Goal: Information Seeking & Learning: Find specific page/section

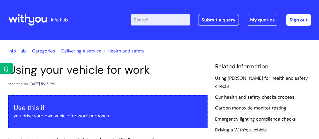
scroll to position [101, 0]
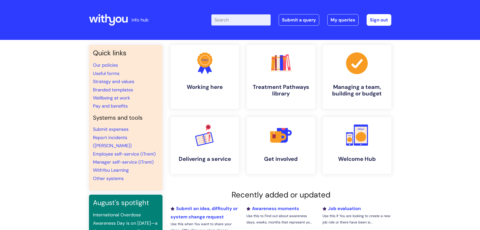
click at [239, 19] on input "Enter your search term here..." at bounding box center [240, 19] width 59 height 11
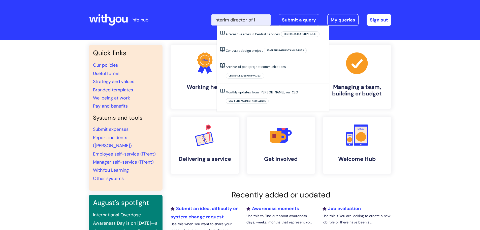
type input "interim director of it"
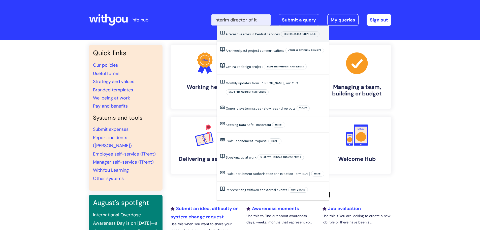
click at [271, 37] on li "Alternative roles in Central Services Central redesign project" at bounding box center [273, 34] width 112 height 16
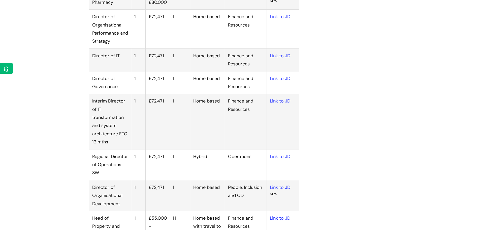
scroll to position [202, 0]
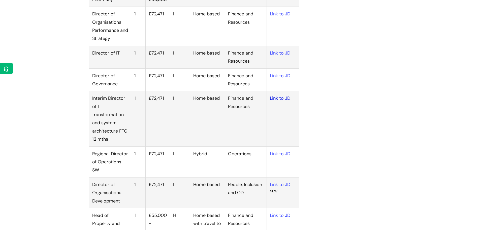
click at [281, 97] on link "Link to JD" at bounding box center [280, 98] width 20 height 6
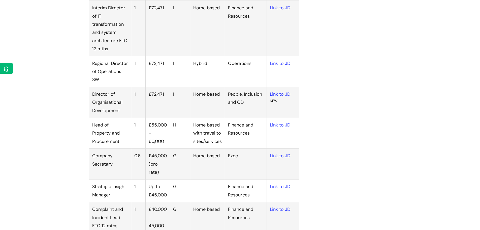
scroll to position [223, 0]
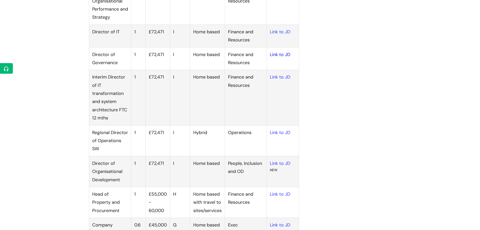
click at [279, 55] on link "Link to JD" at bounding box center [280, 54] width 20 height 6
